Goal: Information Seeking & Learning: Find contact information

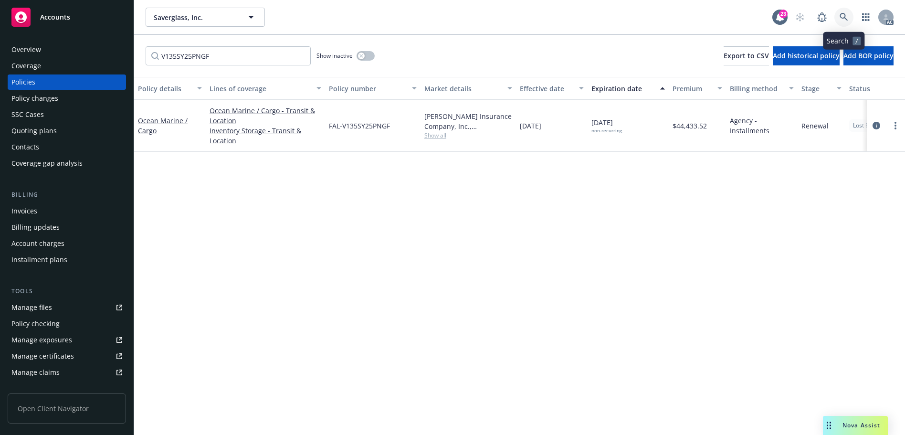
click at [838, 15] on link at bounding box center [843, 17] width 19 height 19
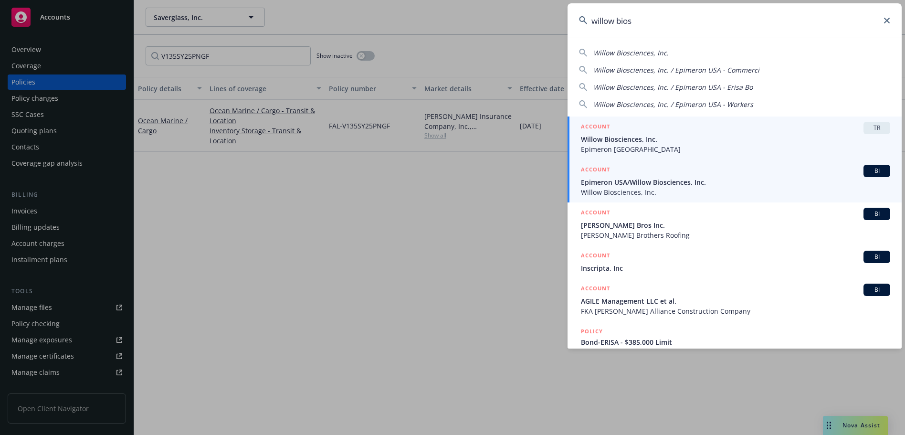
type input "willow bios"
click at [670, 183] on span "Epimeron USA/Willow Biosciences, Inc." at bounding box center [735, 182] width 309 height 10
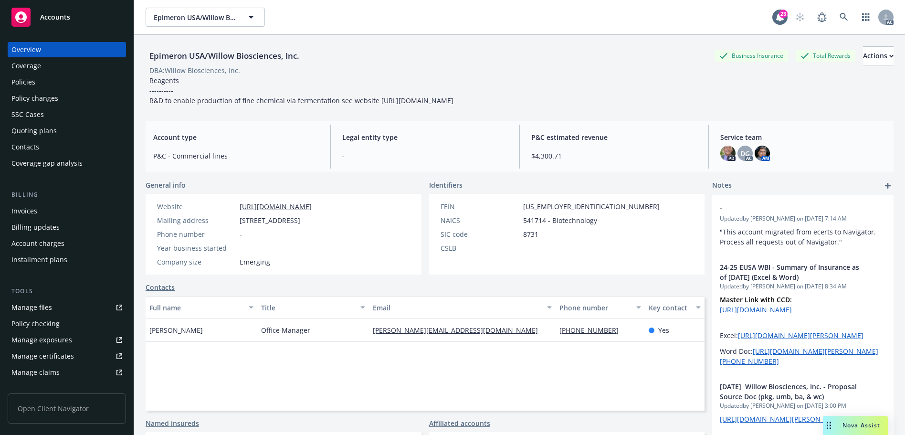
drag, startPoint x: 386, startPoint y: 223, endPoint x: 401, endPoint y: 219, distance: 15.9
click at [401, 219] on div "Website [URL][DOMAIN_NAME] Mailing address [STREET_ADDRESS] Phone number - Year…" at bounding box center [284, 234] width 276 height 81
click at [47, 50] on div "Overview" at bounding box center [66, 49] width 111 height 15
